Goal: Check status: Check status

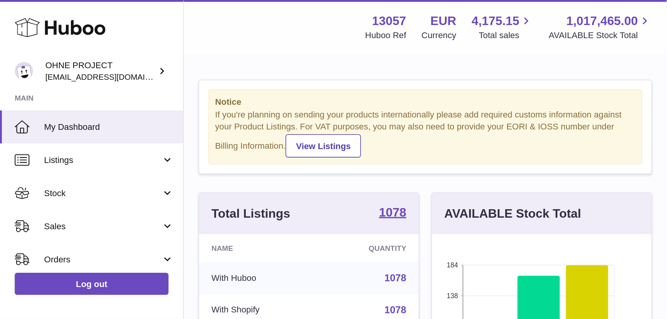
scroll to position [120, 169]
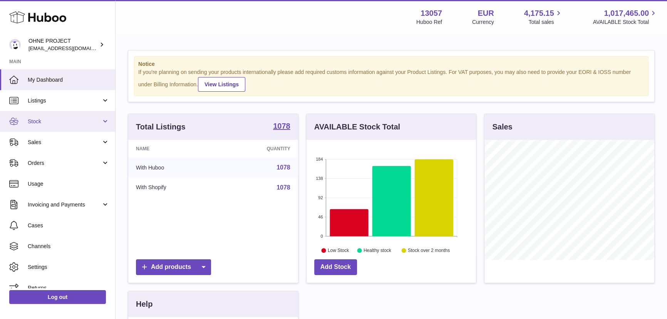
click at [64, 70] on link "Stock" at bounding box center [57, 121] width 115 height 21
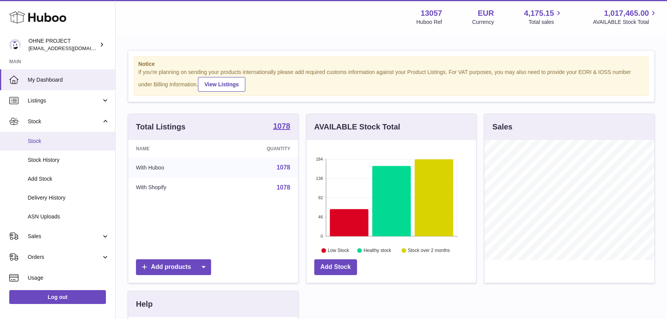
click at [64, 70] on span "Stock" at bounding box center [69, 140] width 82 height 7
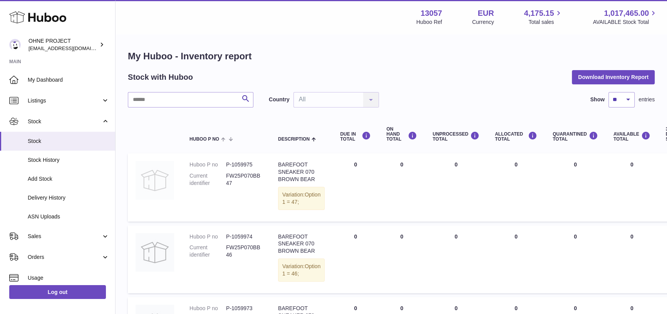
click at [164, 188] on img at bounding box center [155, 180] width 39 height 39
click at [173, 94] on input "text" at bounding box center [191, 99] width 126 height 15
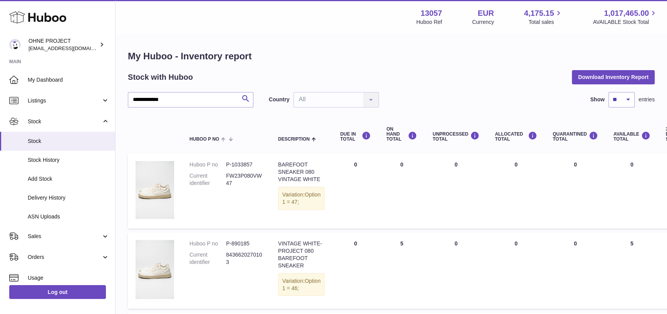
drag, startPoint x: 622, startPoint y: 162, endPoint x: 597, endPoint y: 163, distance: 25.1
click at [606, 163] on td "AVAILABLE Total 0" at bounding box center [632, 190] width 52 height 75
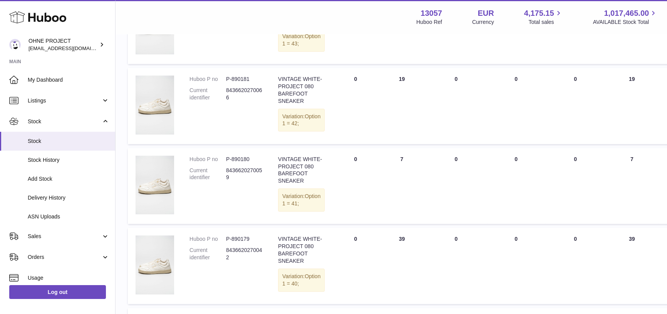
scroll to position [525, 0]
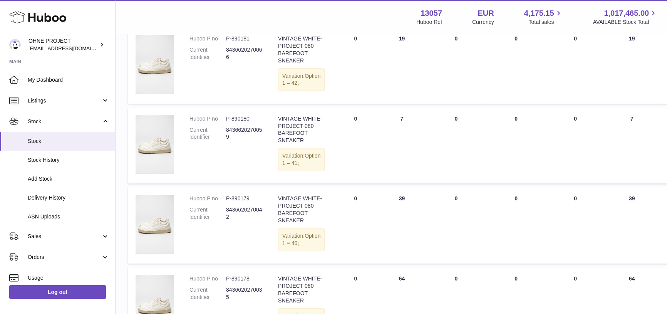
drag, startPoint x: 624, startPoint y: 100, endPoint x: 614, endPoint y: 99, distance: 9.6
click at [614, 99] on td "AVAILABLE Total 19" at bounding box center [632, 65] width 52 height 76
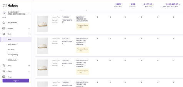
scroll to position [0, 0]
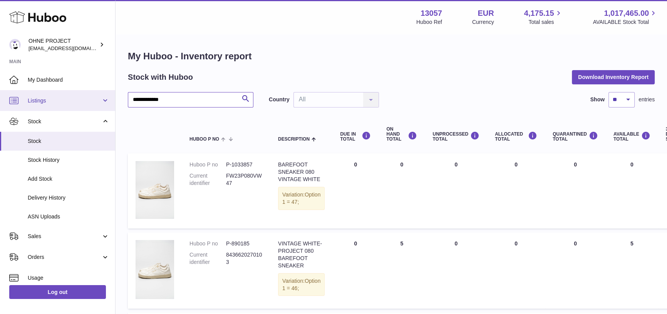
drag, startPoint x: 130, startPoint y: 98, endPoint x: 110, endPoint y: 97, distance: 20.0
paste input "text"
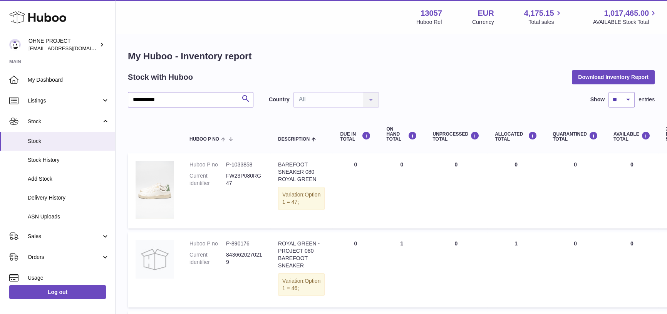
click at [160, 196] on img at bounding box center [155, 190] width 39 height 58
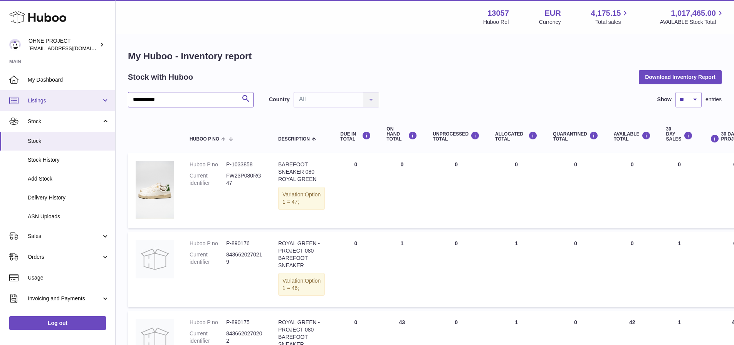
drag, startPoint x: 177, startPoint y: 100, endPoint x: 109, endPoint y: 97, distance: 68.3
paste input "text"
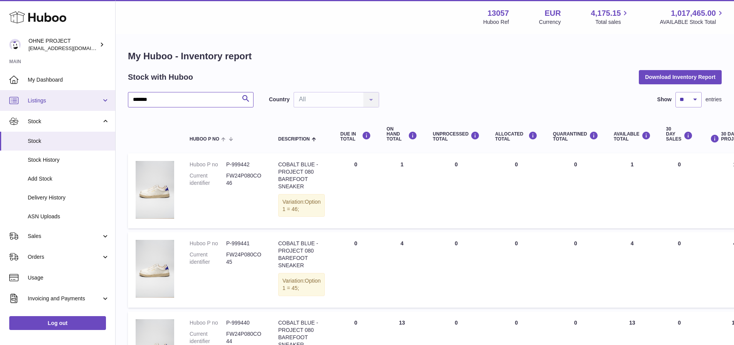
drag, startPoint x: 172, startPoint y: 103, endPoint x: 106, endPoint y: 102, distance: 66.3
type input "*****"
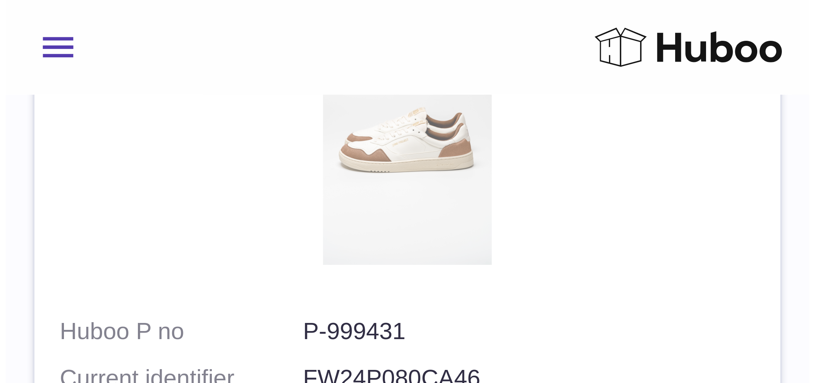
scroll to position [193, 0]
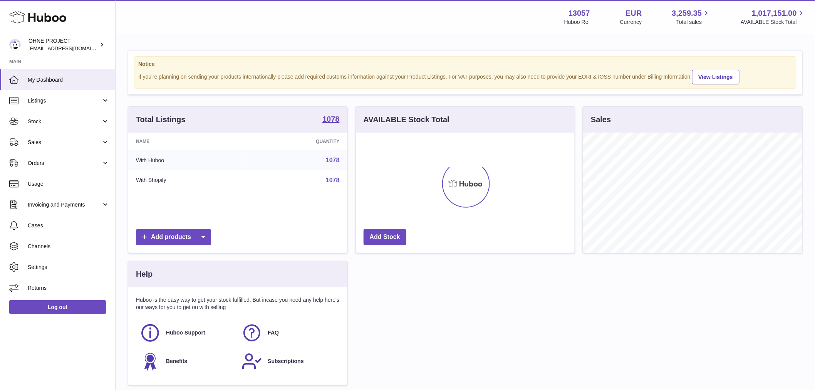
scroll to position [120, 219]
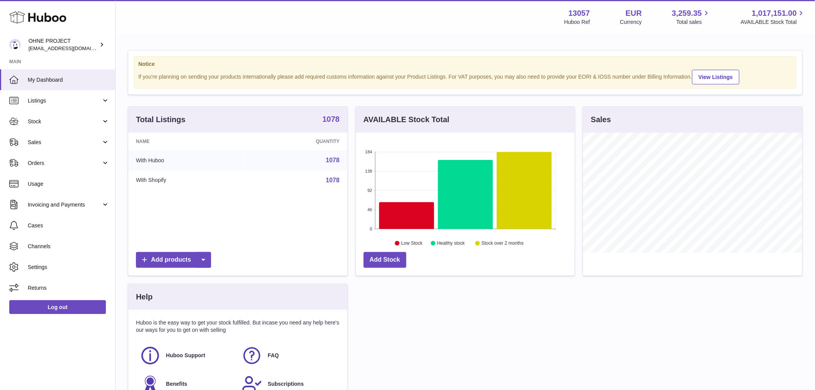
click at [336, 123] on strong "1078" at bounding box center [330, 119] width 17 height 8
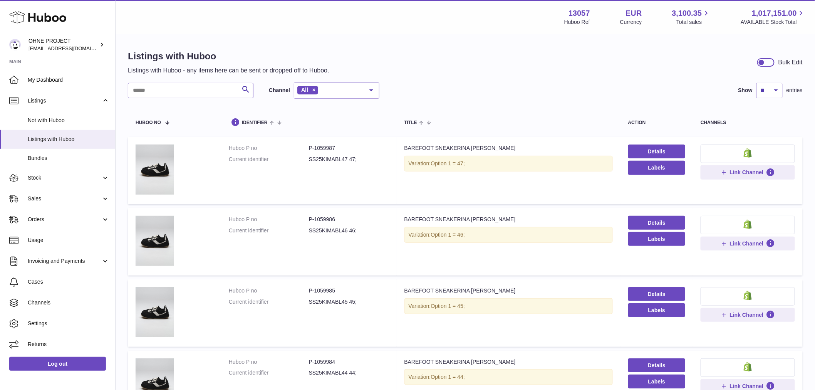
click at [172, 92] on input "text" at bounding box center [191, 90] width 126 height 15
paste input "*******"
type input "*******"
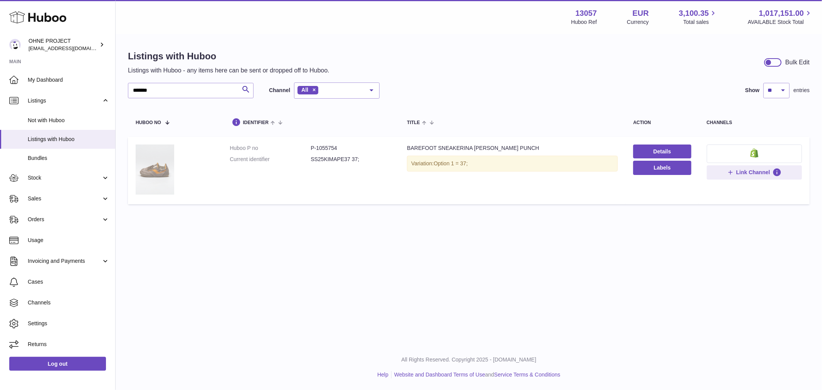
click at [152, 173] on img at bounding box center [155, 169] width 39 height 50
click at [56, 200] on span "Sales" at bounding box center [65, 198] width 74 height 7
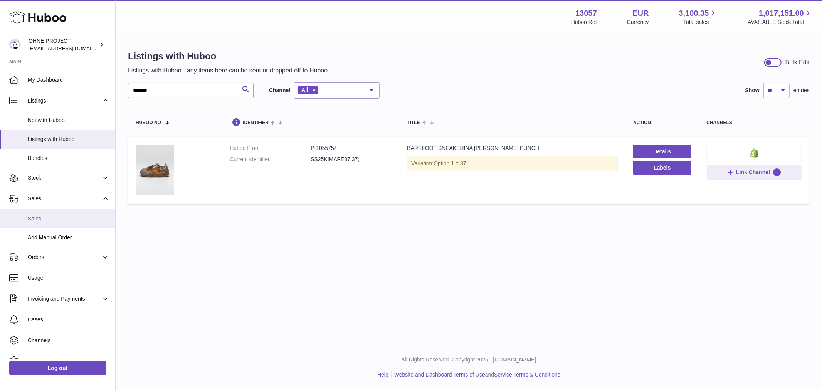
click at [55, 220] on span "Sales" at bounding box center [69, 218] width 82 height 7
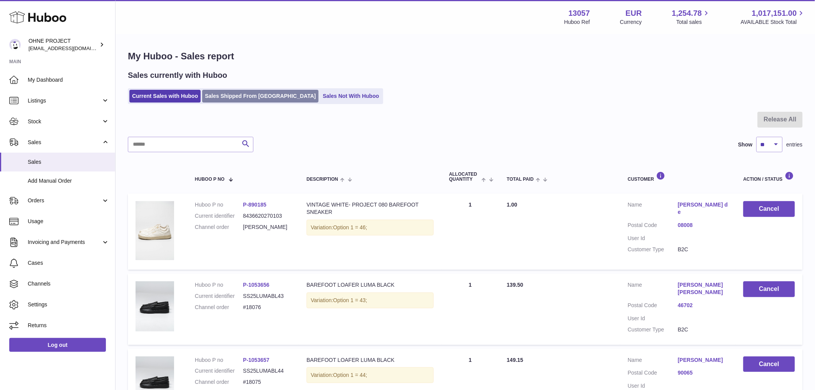
click at [256, 95] on link "Sales Shipped From [GEOGRAPHIC_DATA]" at bounding box center [260, 96] width 116 height 13
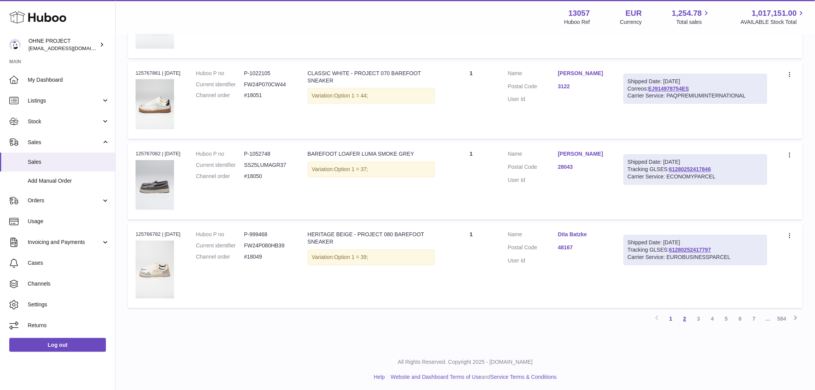
click at [686, 317] on link "2" at bounding box center [685, 319] width 14 height 14
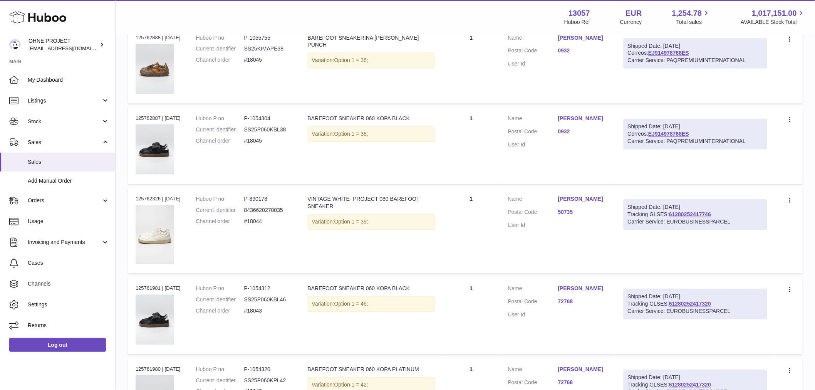
scroll to position [718, 0]
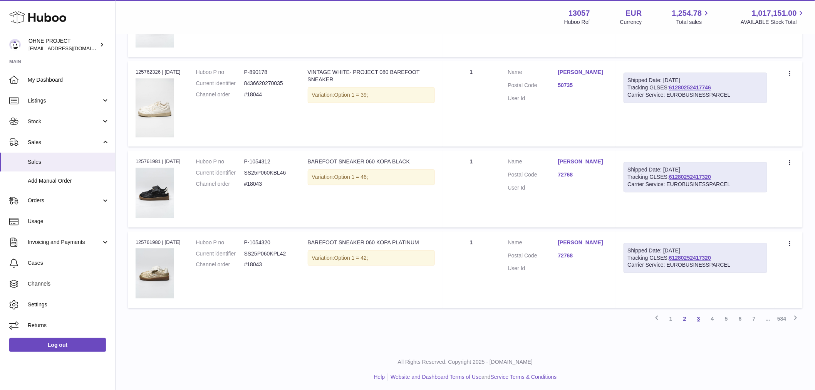
click at [701, 317] on link "3" at bounding box center [699, 319] width 14 height 14
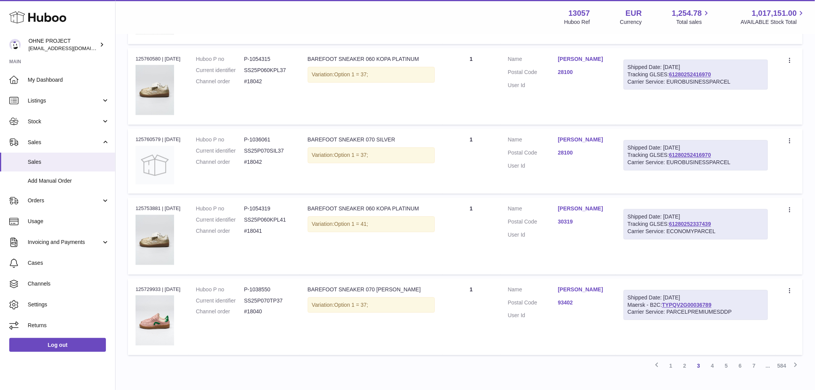
scroll to position [681, 0]
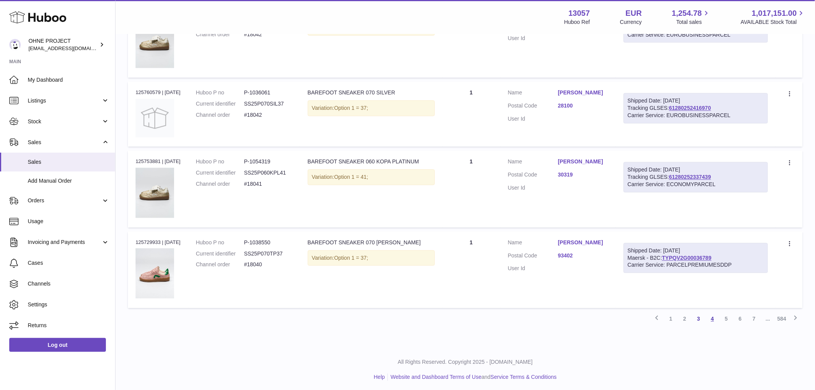
click at [713, 317] on link "4" at bounding box center [713, 319] width 14 height 14
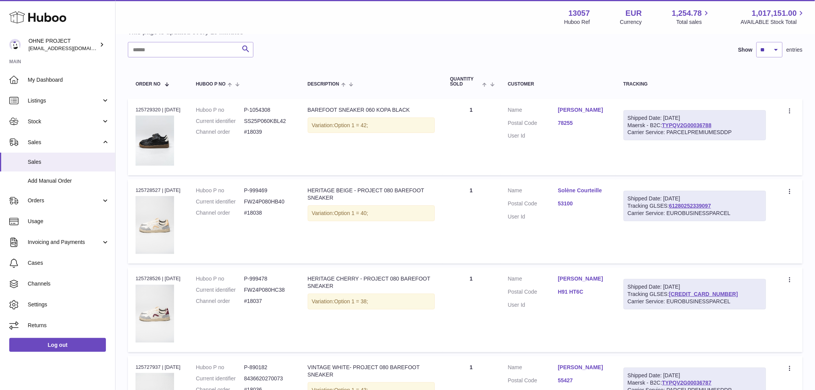
scroll to position [43, 0]
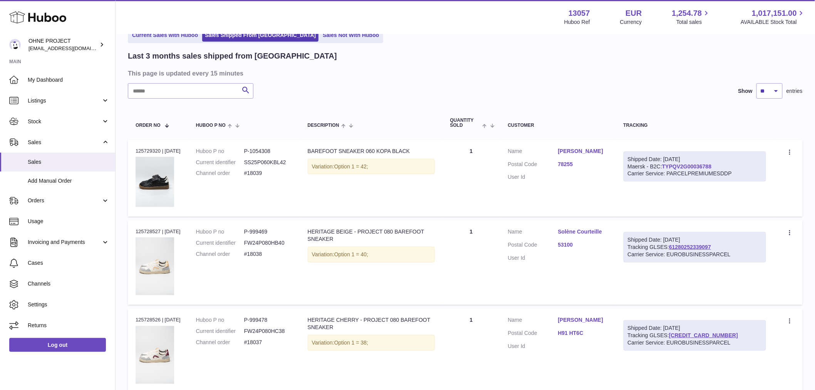
click at [706, 167] on link "TYPQV2G00036788" at bounding box center [686, 166] width 49 height 6
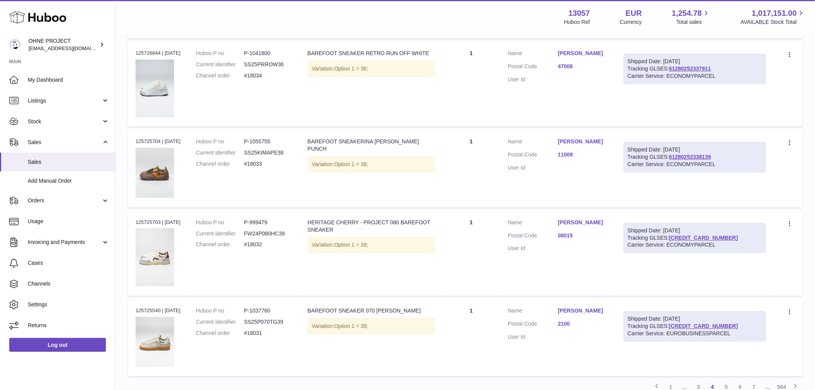
scroll to position [733, 0]
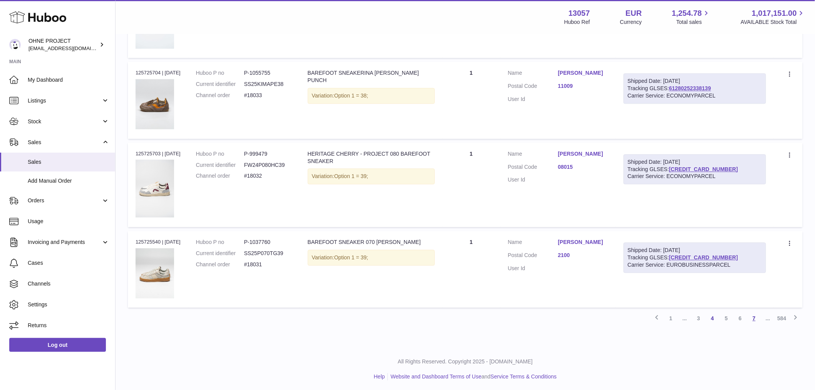
click at [747, 316] on link "7" at bounding box center [754, 318] width 14 height 14
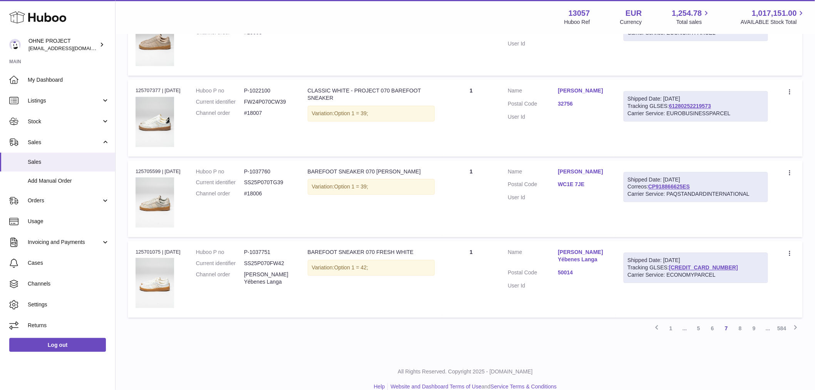
scroll to position [698, 0]
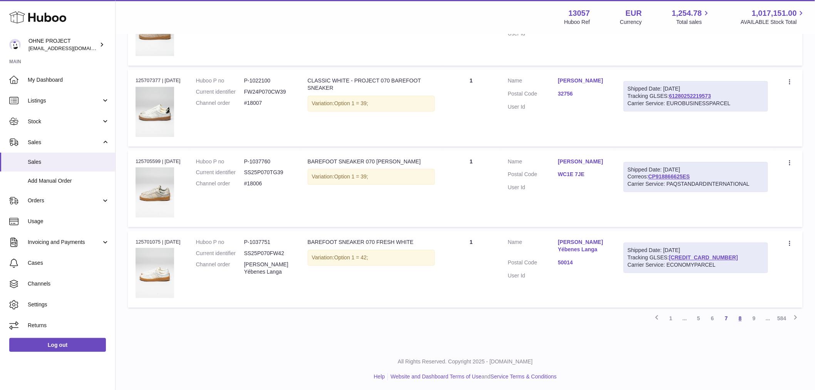
click at [744, 317] on link "8" at bounding box center [740, 318] width 14 height 14
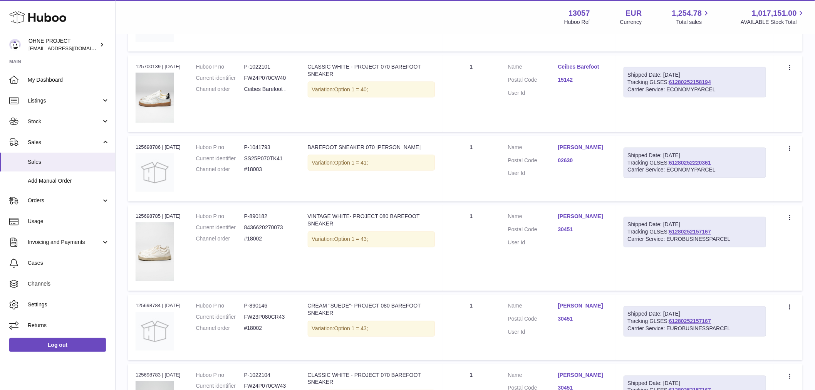
scroll to position [659, 0]
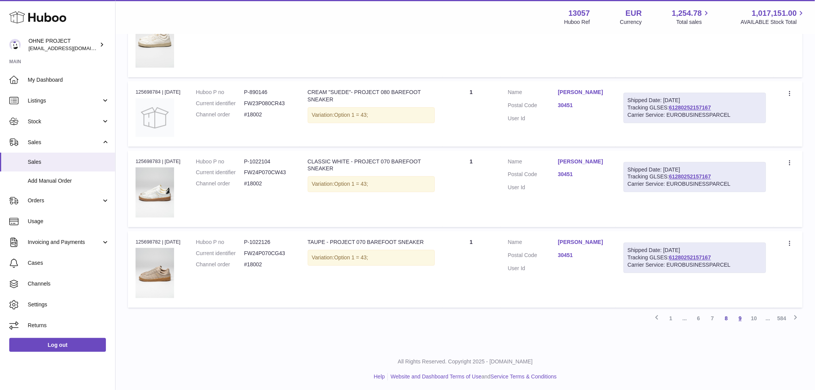
click at [741, 316] on link "9" at bounding box center [740, 318] width 14 height 14
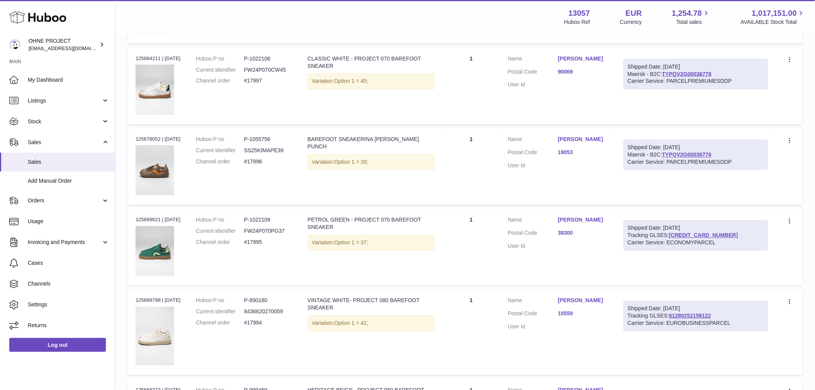
scroll to position [548, 0]
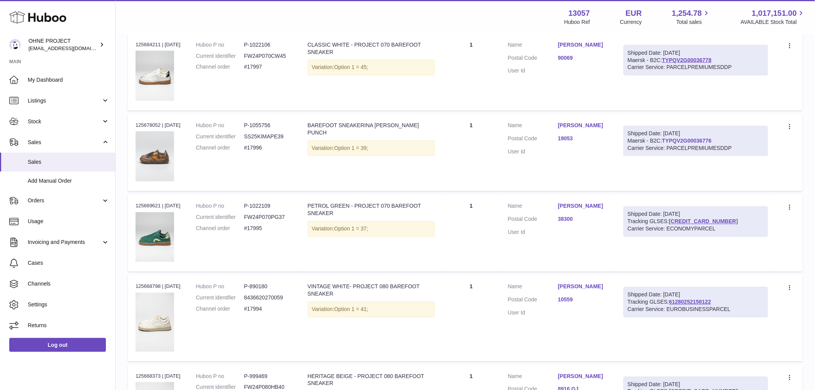
click at [692, 139] on link "TYPQV2G00036776" at bounding box center [686, 141] width 49 height 6
click at [695, 138] on link "TYPQV2G00036776" at bounding box center [686, 141] width 49 height 6
click at [686, 59] on link "TYPQV2G00036778" at bounding box center [686, 60] width 49 height 6
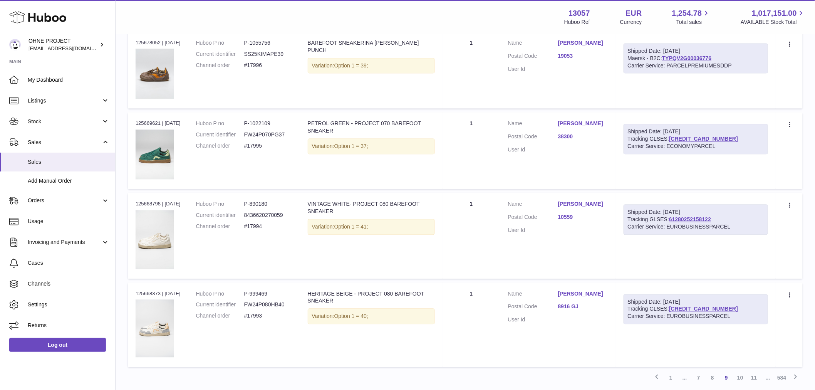
scroll to position [690, 0]
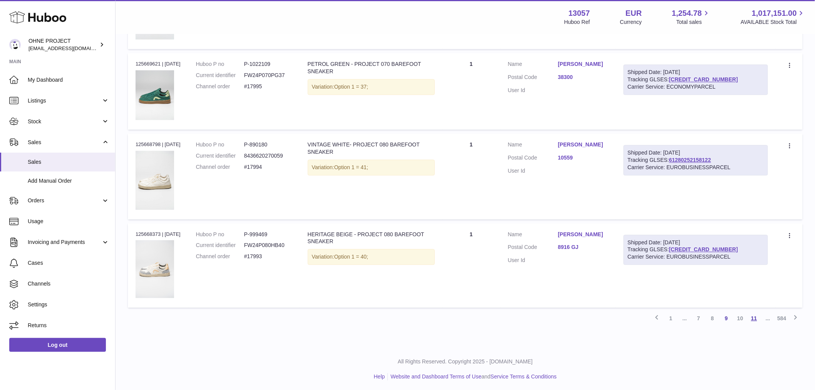
click at [755, 319] on link "11" at bounding box center [754, 318] width 14 height 14
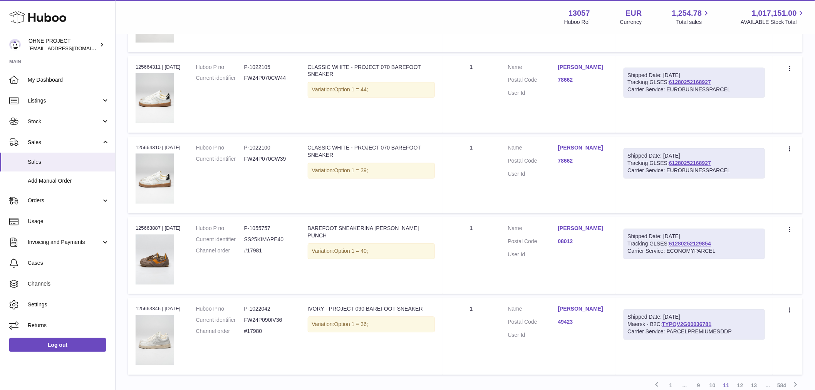
scroll to position [685, 0]
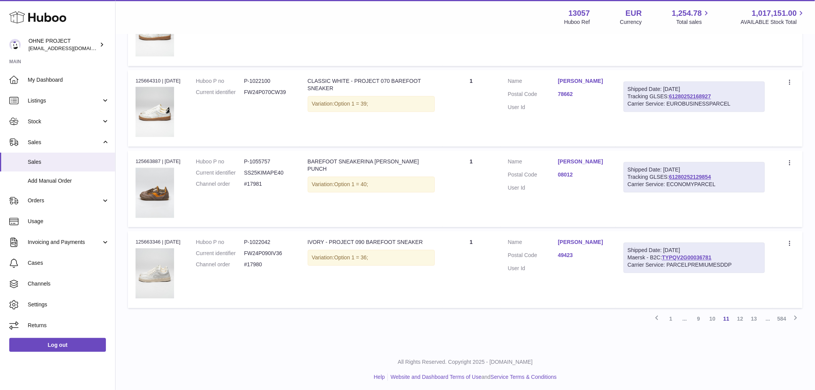
click at [696, 247] on div "Shipped Date: [DATE]" at bounding box center [694, 249] width 133 height 7
click at [696, 257] on link "TYPQV2G00036781" at bounding box center [686, 257] width 49 height 6
click at [754, 315] on link "13" at bounding box center [754, 319] width 14 height 14
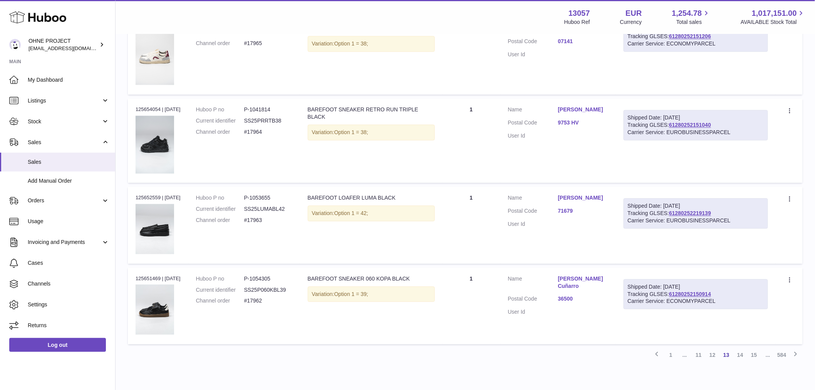
scroll to position [690, 0]
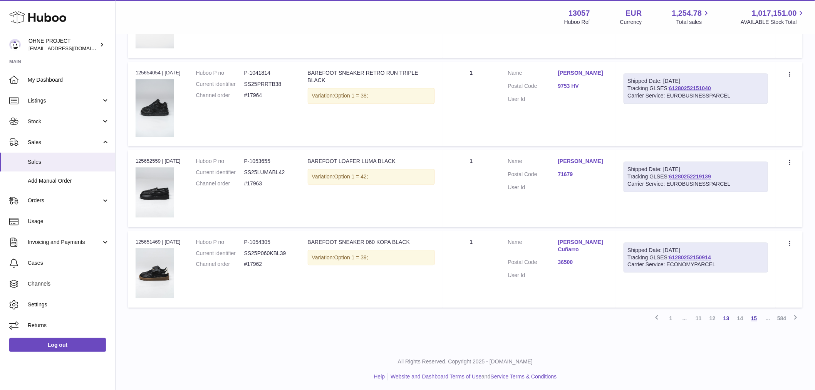
click at [757, 319] on link "15" at bounding box center [754, 318] width 14 height 14
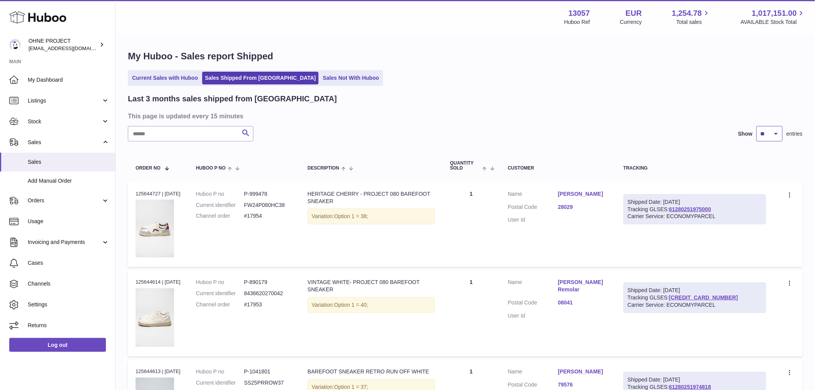
drag, startPoint x: 765, startPoint y: 132, endPoint x: 767, endPoint y: 141, distance: 8.3
click at [766, 133] on select "** ** **" at bounding box center [769, 133] width 26 height 15
select select "**"
click at [756, 126] on select "** ** **" at bounding box center [769, 133] width 26 height 15
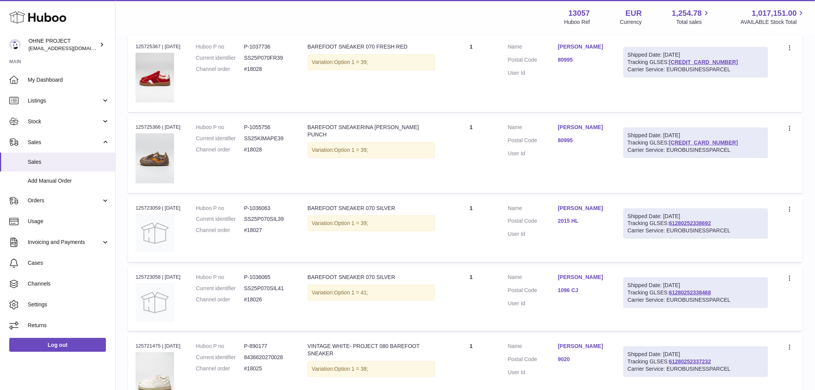
scroll to position [4006, 0]
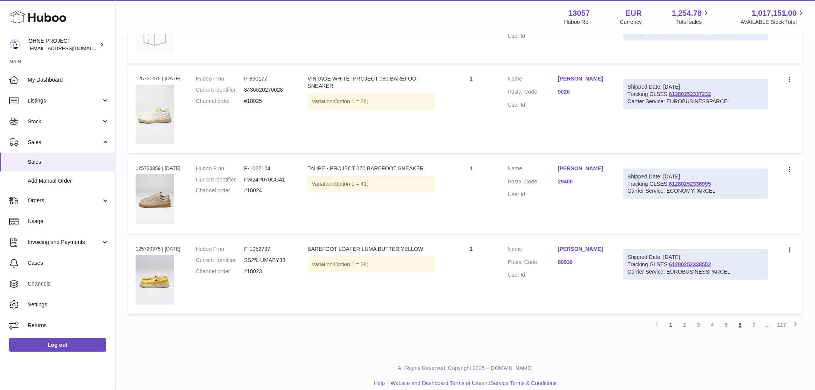
click at [743, 318] on link "6" at bounding box center [740, 325] width 14 height 14
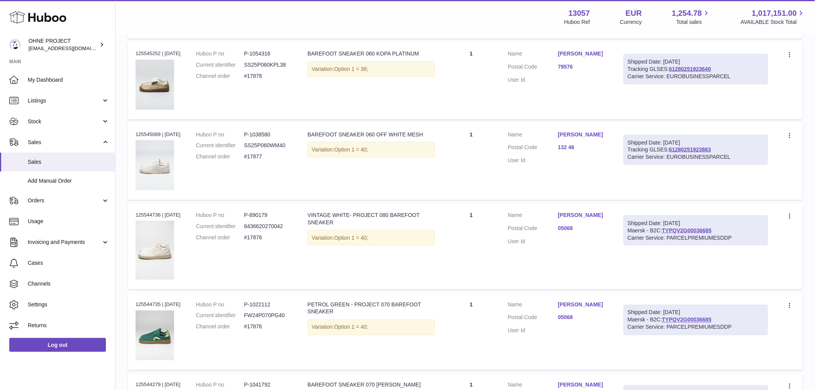
scroll to position [505, 0]
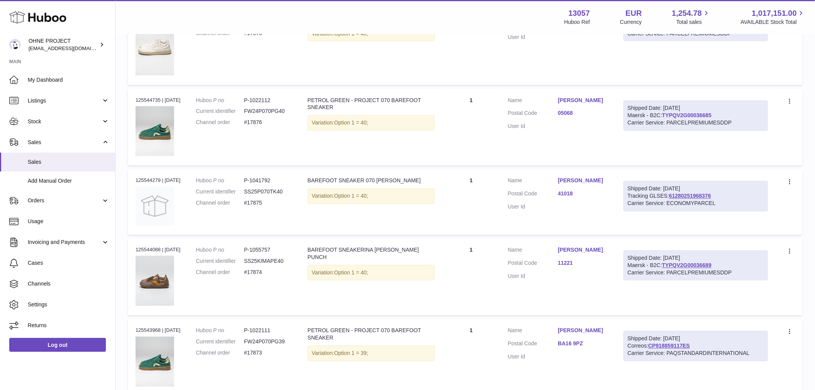
click at [702, 112] on link "TYPQV2G00036685" at bounding box center [686, 115] width 49 height 6
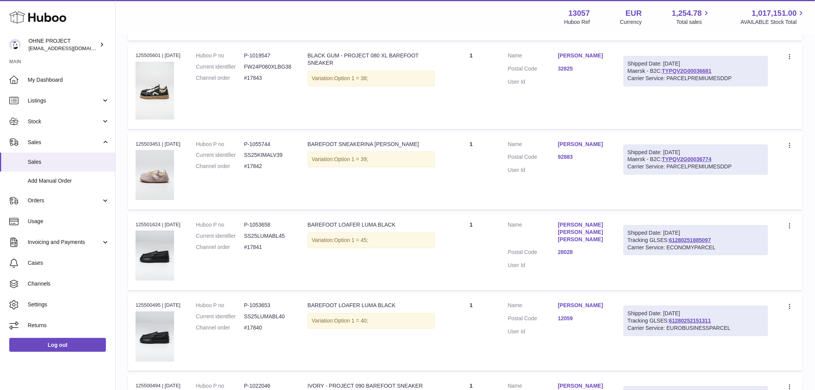
scroll to position [3458, 0]
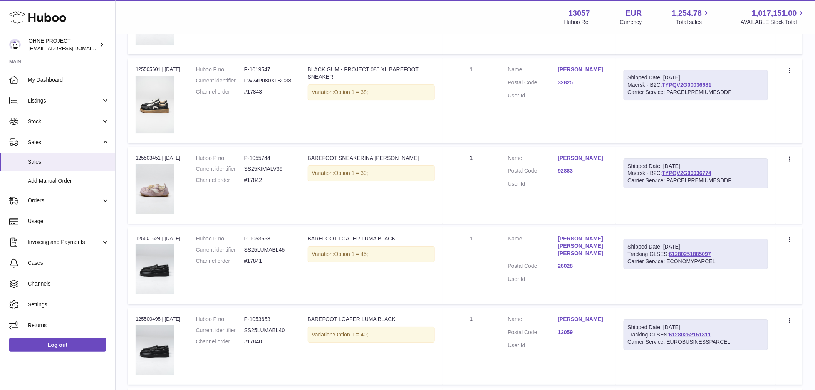
click at [705, 82] on link "TYPQV2G00036681" at bounding box center [686, 85] width 49 height 6
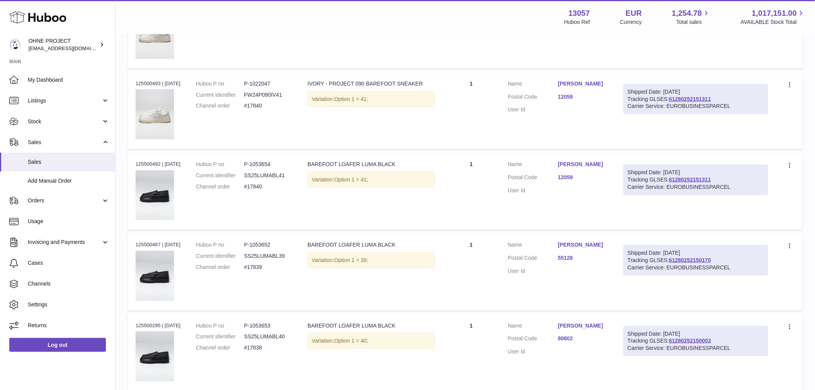
scroll to position [3931, 0]
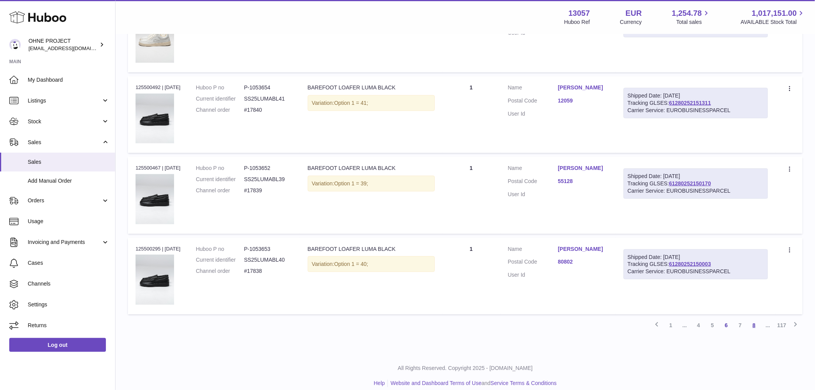
click at [753, 318] on link "8" at bounding box center [754, 325] width 14 height 14
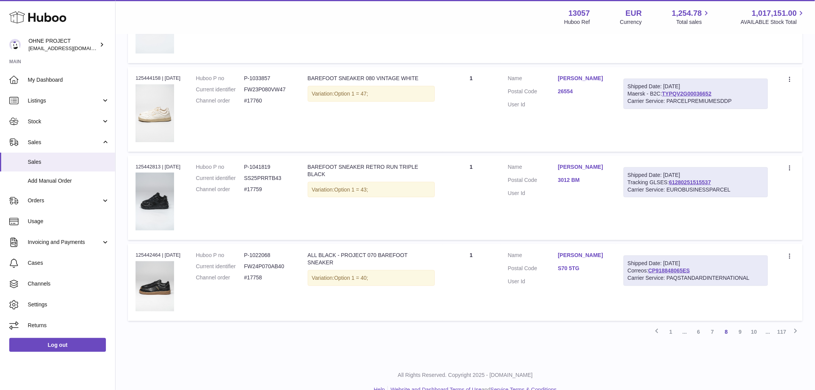
scroll to position [3890, 0]
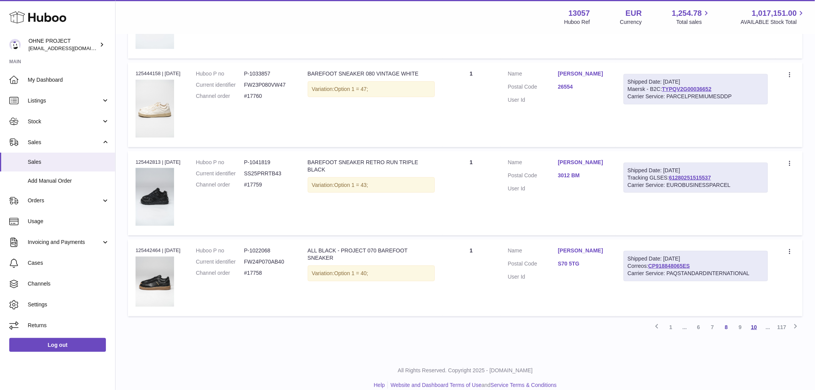
click at [755, 320] on link "10" at bounding box center [754, 327] width 14 height 14
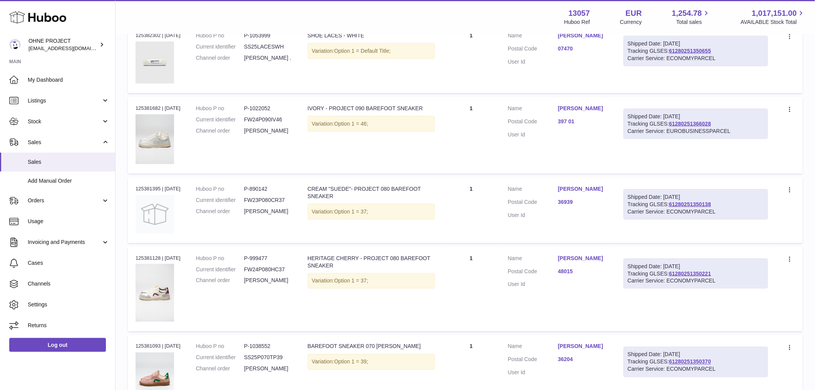
scroll to position [3938, 0]
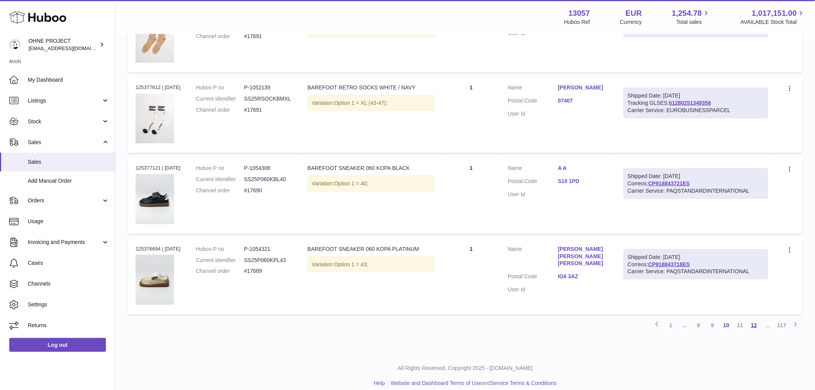
click at [752, 318] on link "12" at bounding box center [754, 325] width 14 height 14
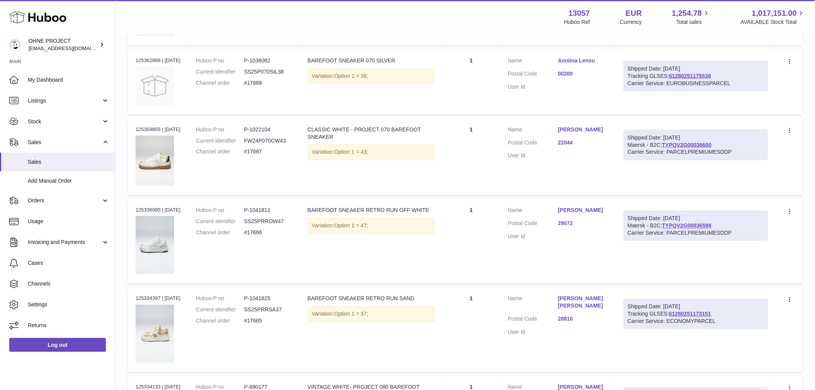
scroll to position [463, 0]
click at [702, 148] on link "TYPQV2G00036600" at bounding box center [686, 146] width 49 height 6
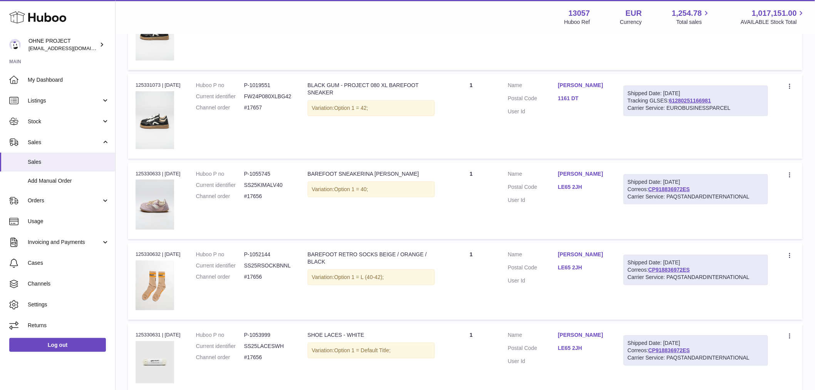
scroll to position [1404, 0]
